Goal: Information Seeking & Learning: Check status

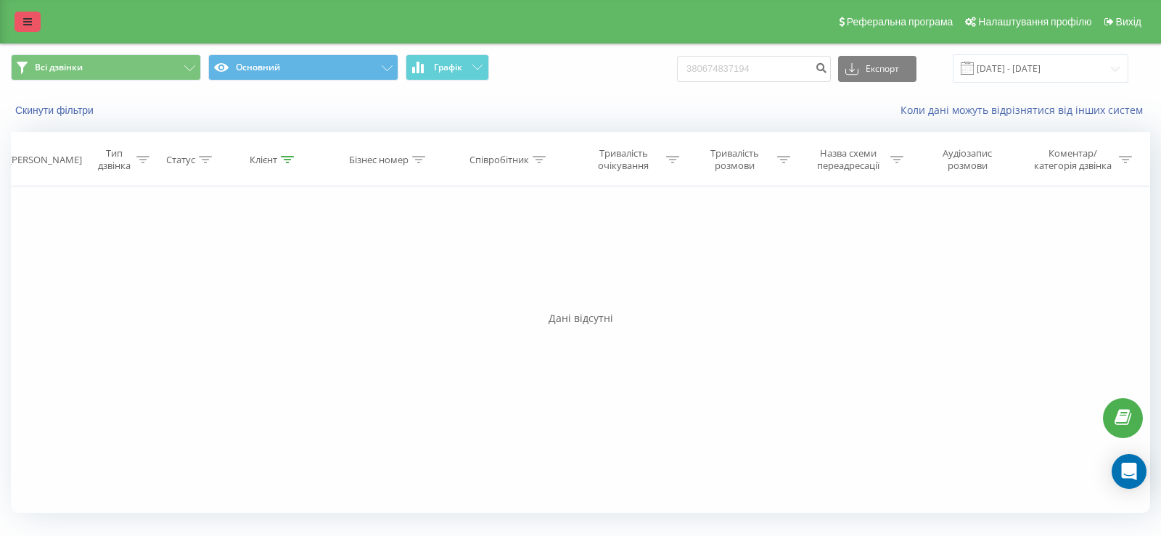
click at [27, 20] on icon at bounding box center [27, 22] width 9 height 10
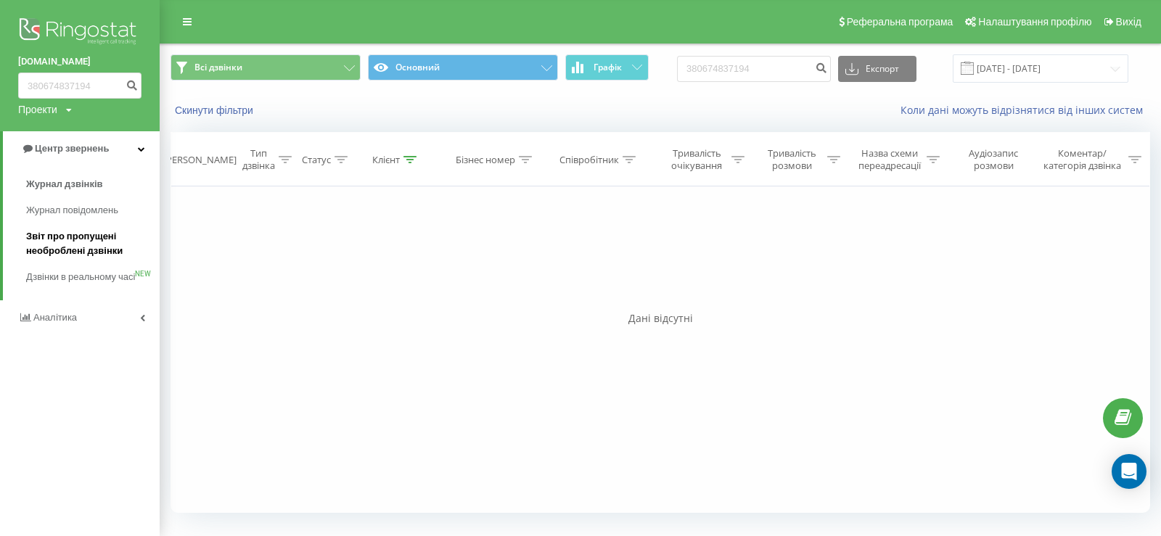
click at [66, 239] on span "Звіт про пропущені необроблені дзвінки" at bounding box center [89, 243] width 126 height 29
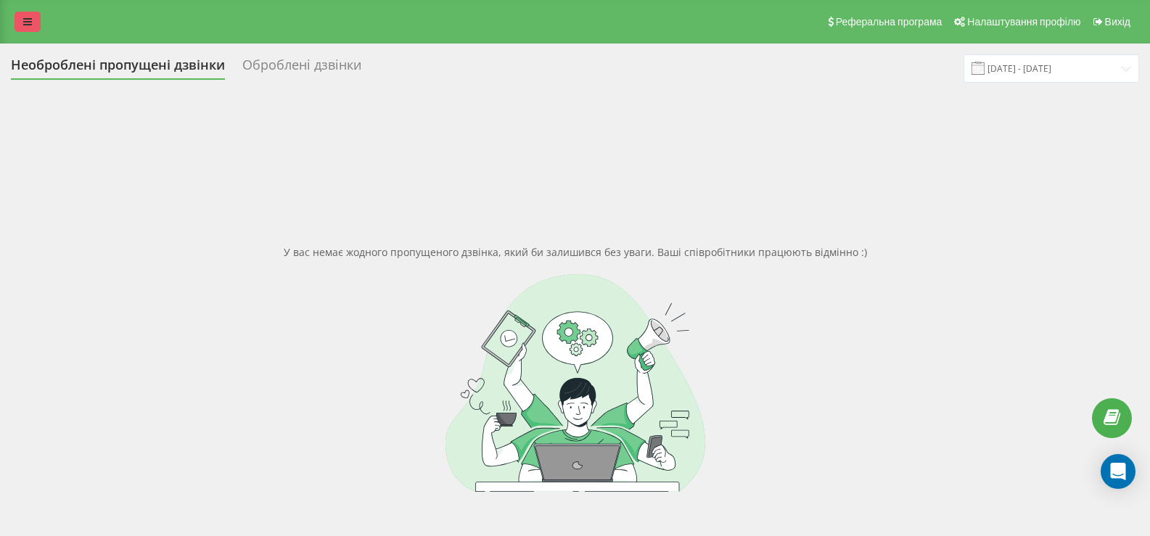
click at [29, 28] on link at bounding box center [28, 22] width 26 height 20
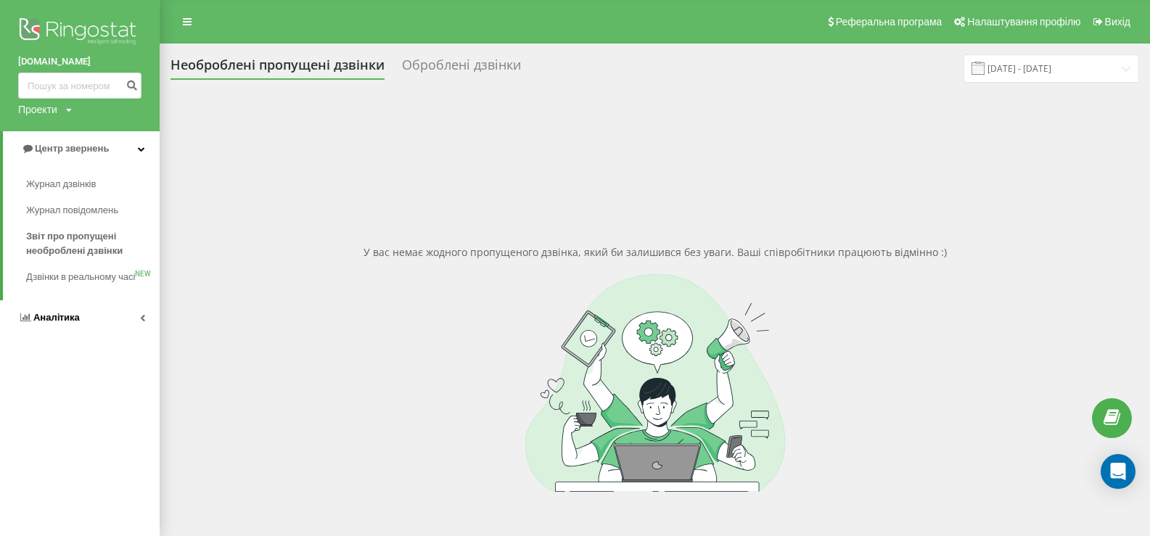
click at [52, 323] on span "Аналiтика" at bounding box center [56, 317] width 46 height 11
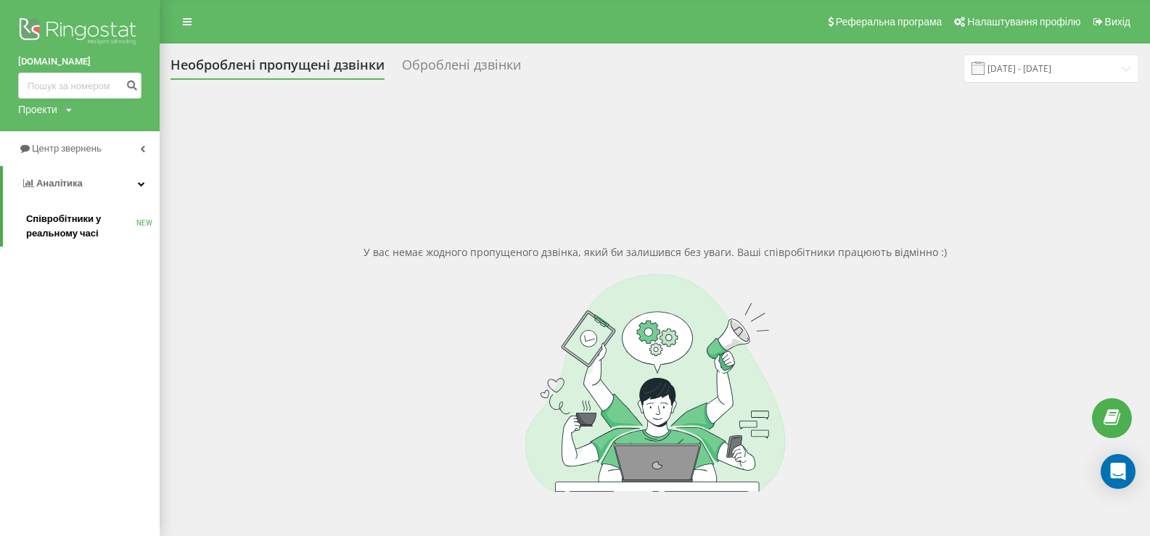
click at [53, 221] on span "Співробітники у реальному часі" at bounding box center [81, 226] width 110 height 29
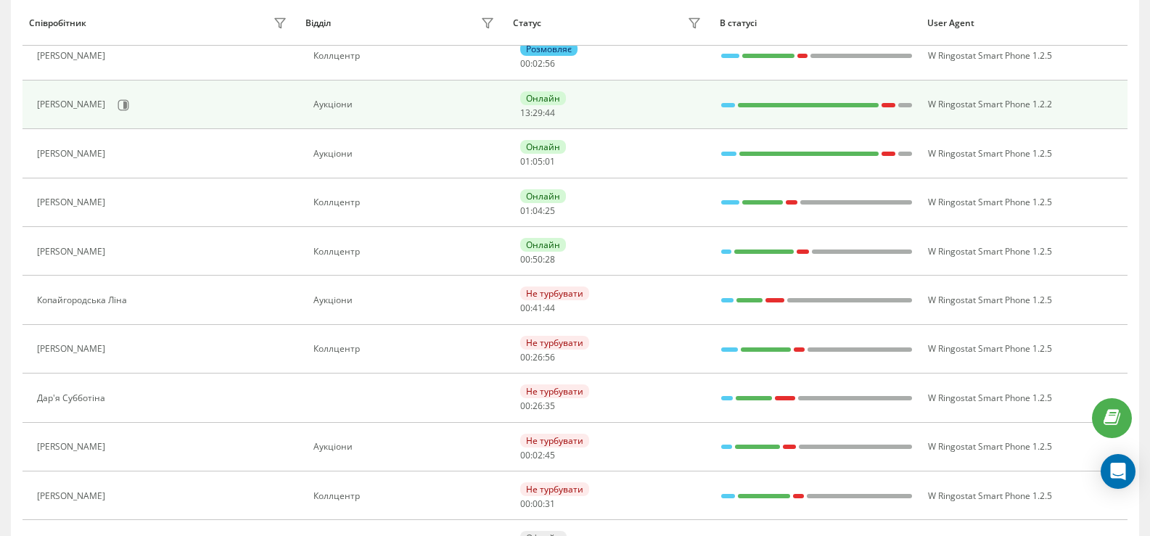
scroll to position [290, 0]
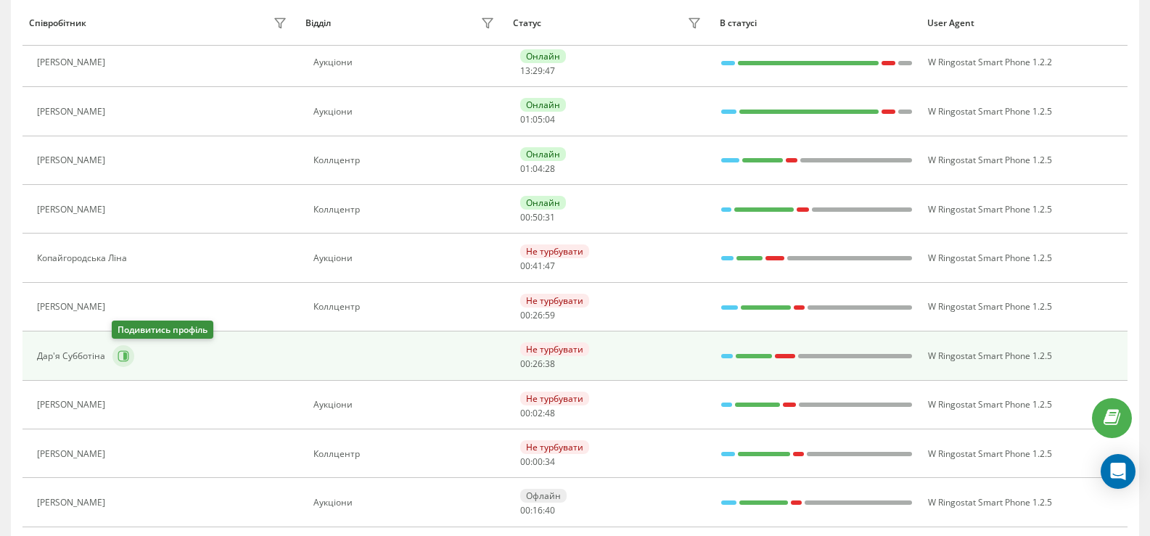
click at [122, 356] on icon at bounding box center [124, 356] width 12 height 12
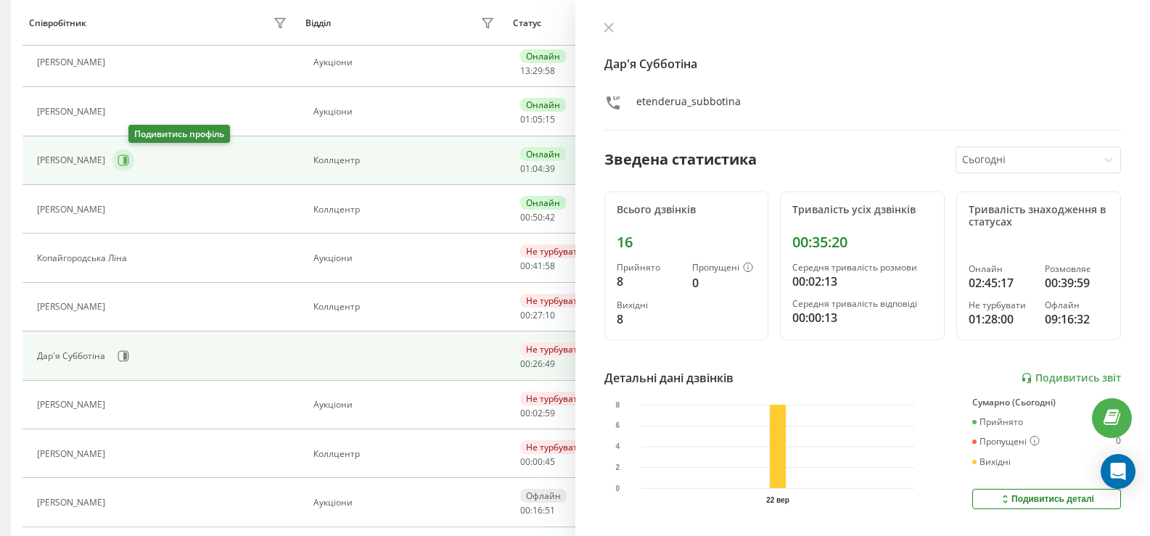
click at [129, 157] on icon at bounding box center [124, 161] width 12 height 12
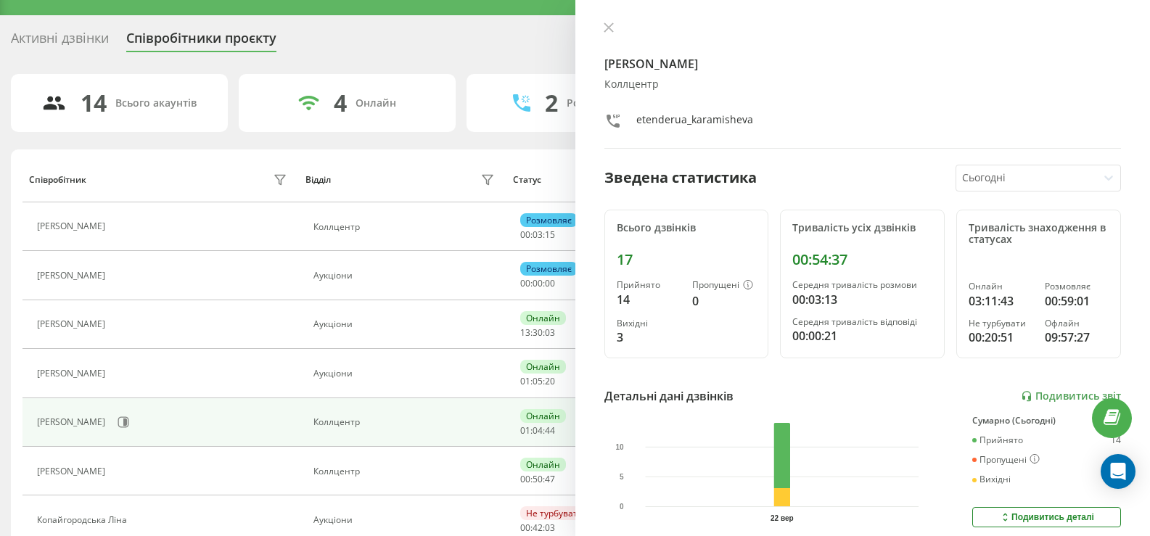
scroll to position [24, 0]
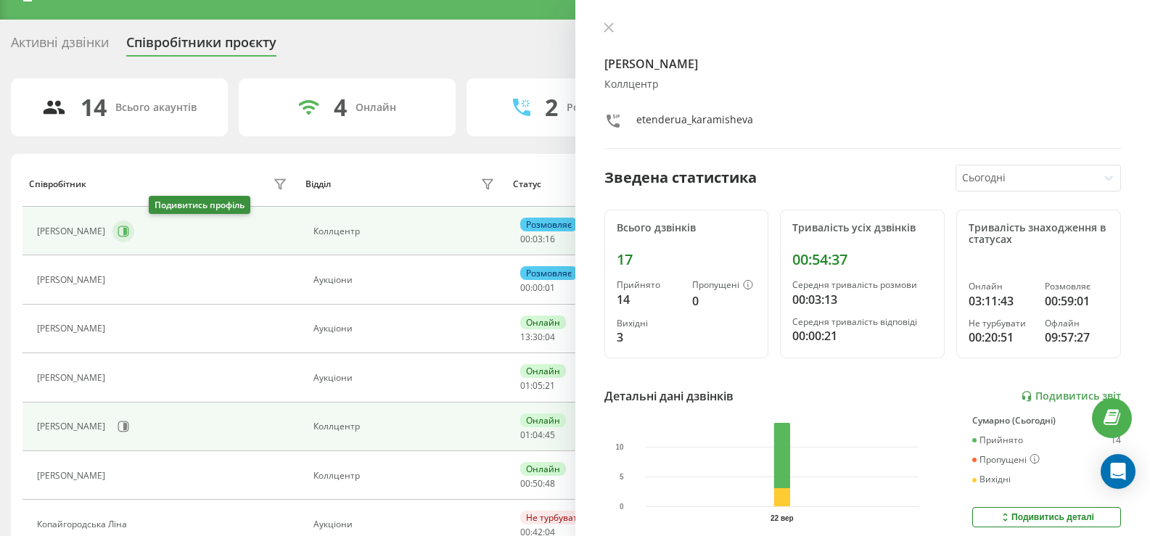
click at [129, 234] on icon at bounding box center [124, 232] width 12 height 12
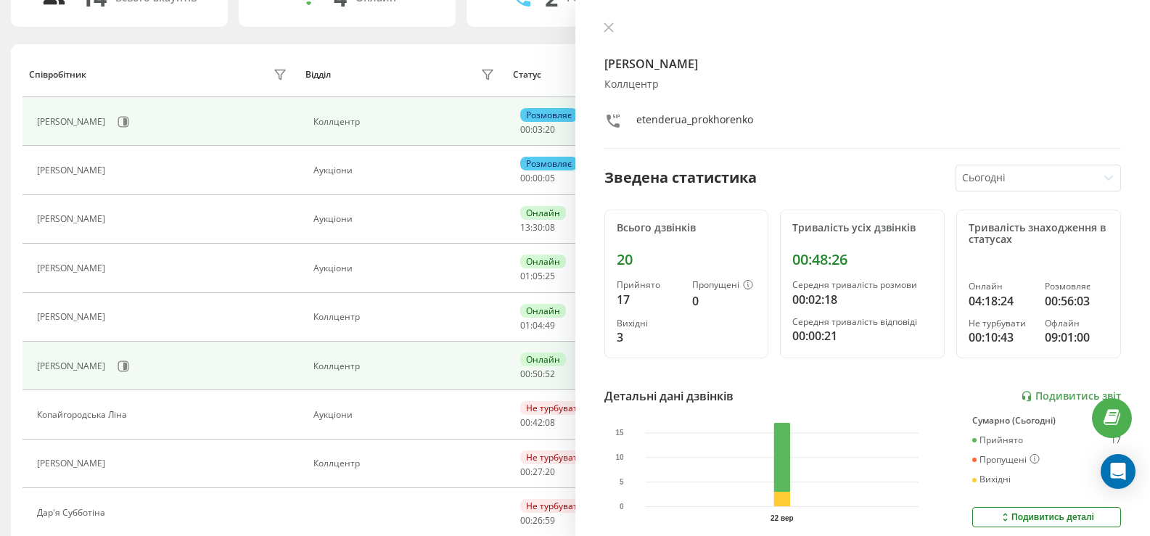
scroll to position [169, 0]
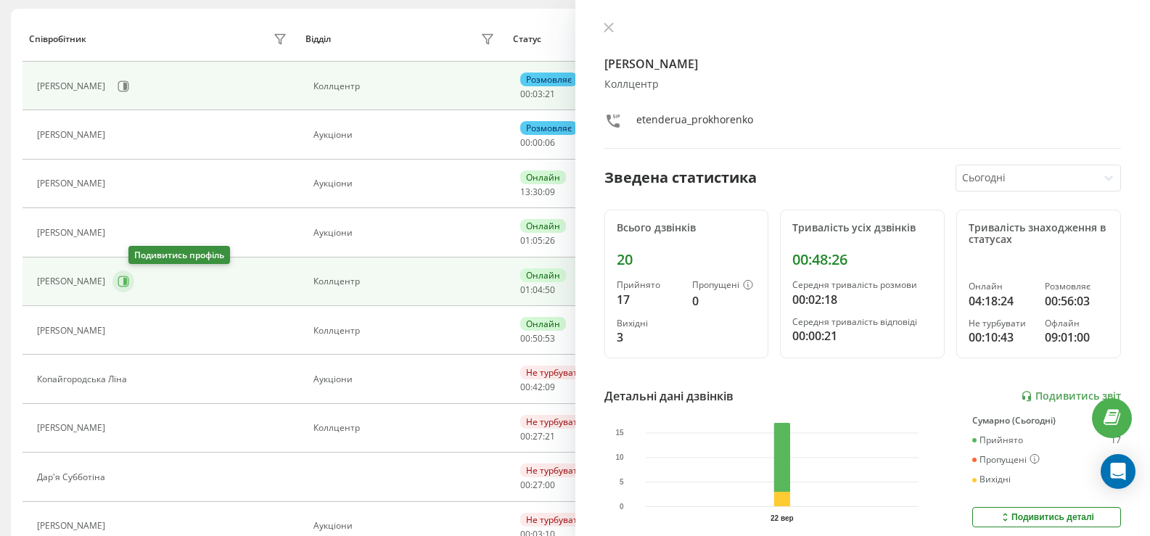
click at [127, 284] on icon at bounding box center [125, 281] width 4 height 7
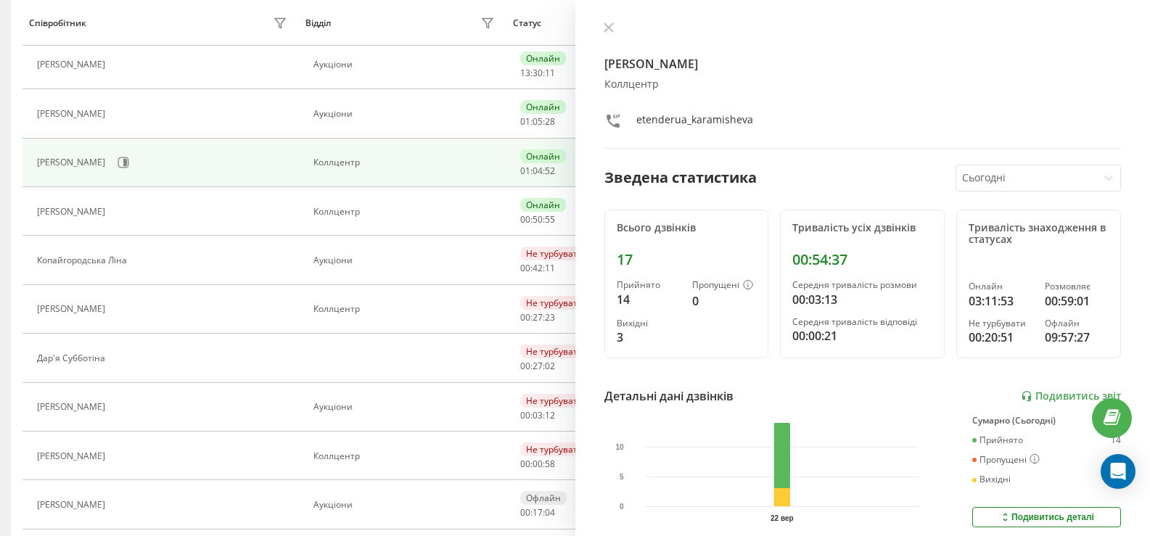
scroll to position [314, 0]
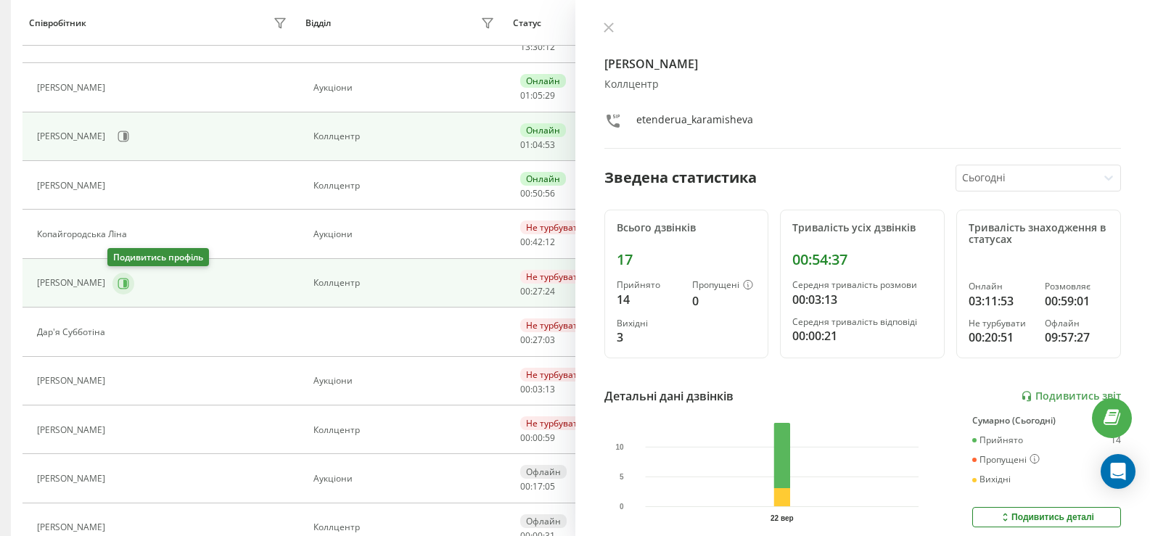
click at [123, 283] on icon at bounding box center [125, 282] width 4 height 7
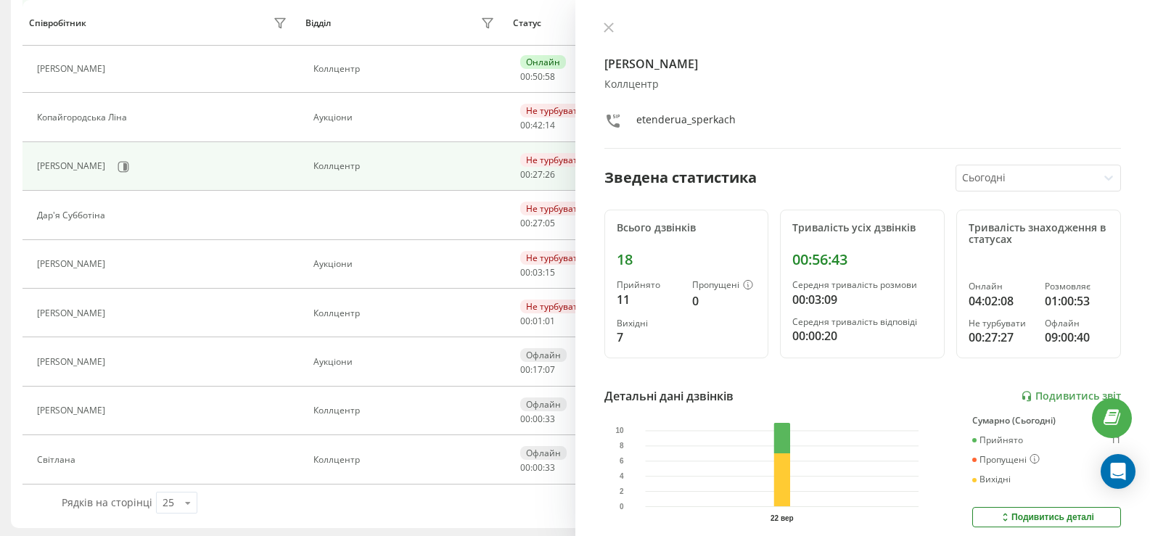
scroll to position [434, 0]
click at [606, 27] on icon at bounding box center [609, 27] width 10 height 10
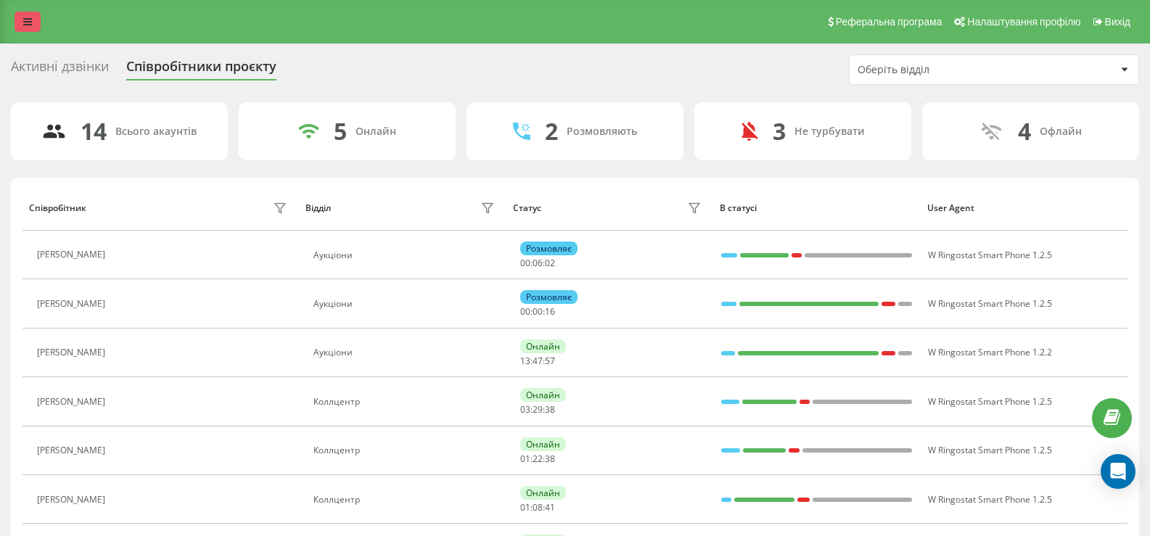
click at [26, 28] on link at bounding box center [28, 22] width 26 height 20
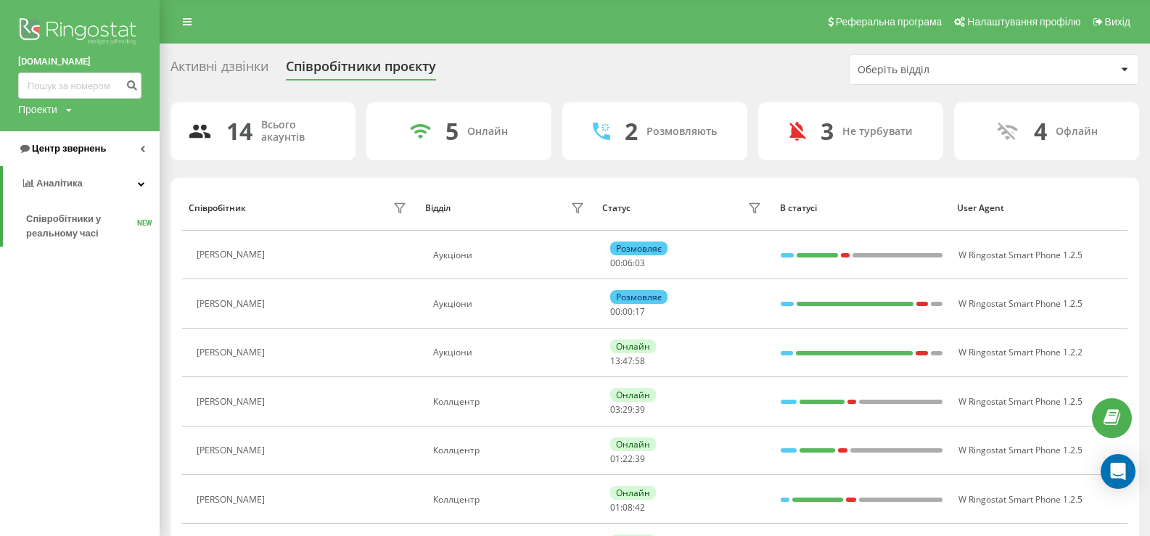
click at [54, 142] on span "Центр звернень" at bounding box center [62, 149] width 88 height 15
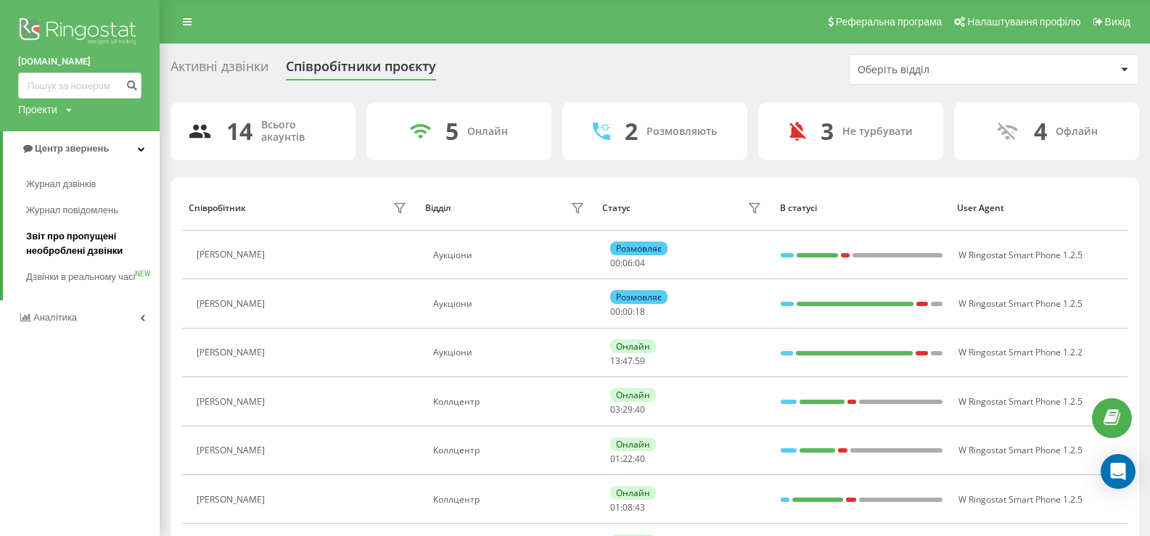
click at [74, 240] on span "Звіт про пропущені необроблені дзвінки" at bounding box center [89, 243] width 126 height 29
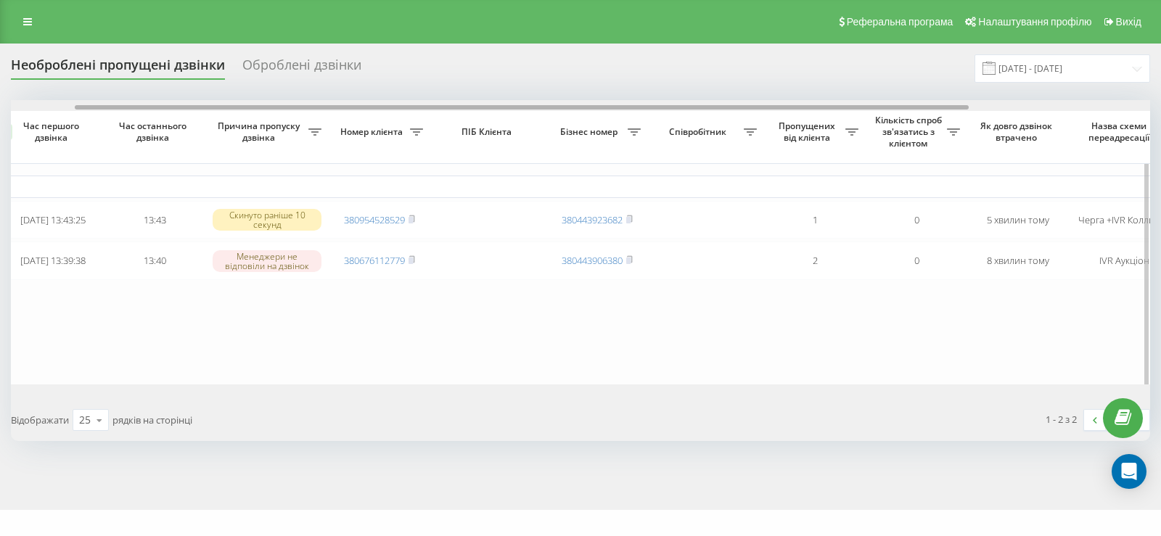
scroll to position [0, 139]
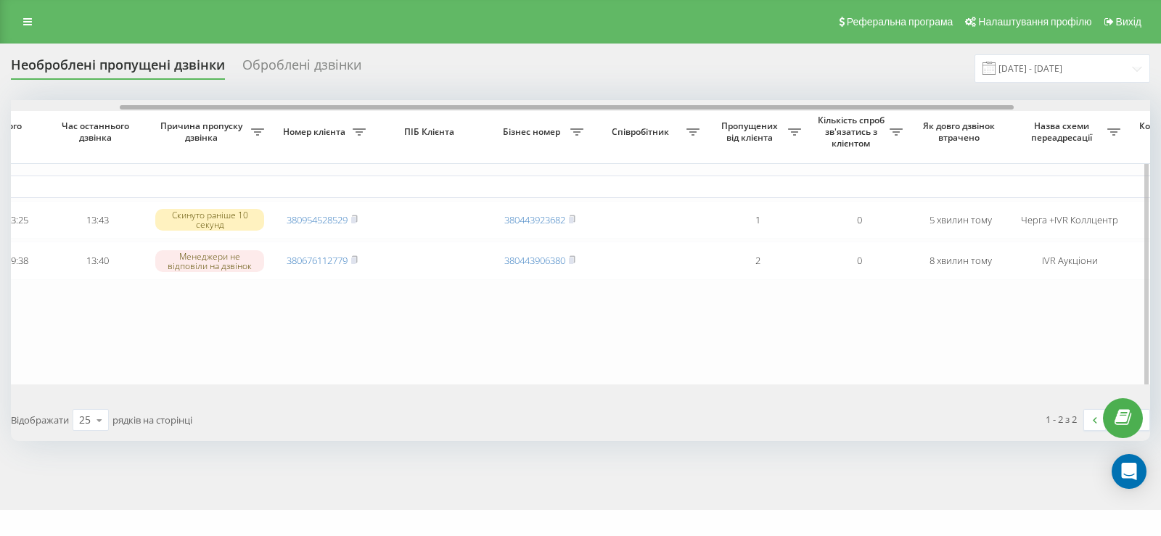
drag, startPoint x: 504, startPoint y: 109, endPoint x: 612, endPoint y: 134, distance: 111.6
click at [612, 134] on div "Обрати всі Час першого дзвінка Час останнього дзвінка Причина пропуску дзвінка …" at bounding box center [580, 242] width 1139 height 284
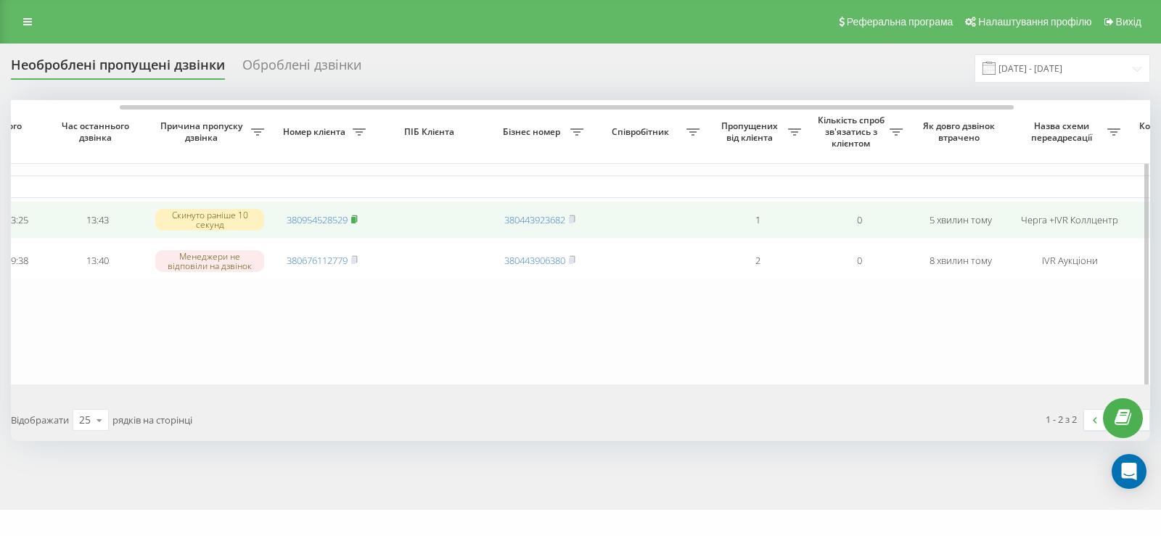
click at [356, 220] on rect at bounding box center [353, 220] width 4 height 7
